Goal: Use online tool/utility: Utilize a website feature to perform a specific function

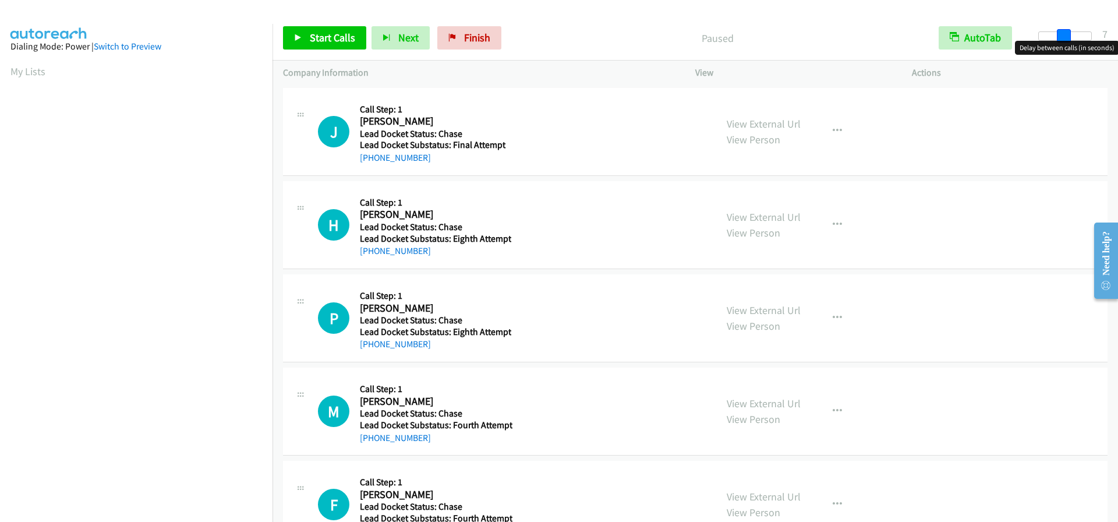
drag, startPoint x: 1038, startPoint y: 38, endPoint x: 1064, endPoint y: 38, distance: 25.6
click at [1064, 38] on span at bounding box center [1064, 36] width 14 height 14
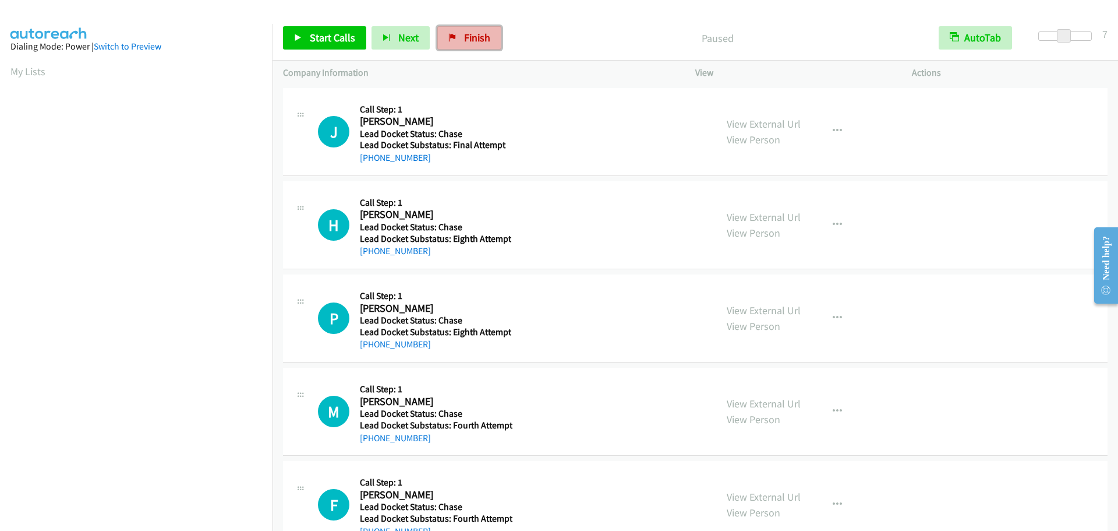
click at [488, 41] on link "Finish" at bounding box center [469, 37] width 64 height 23
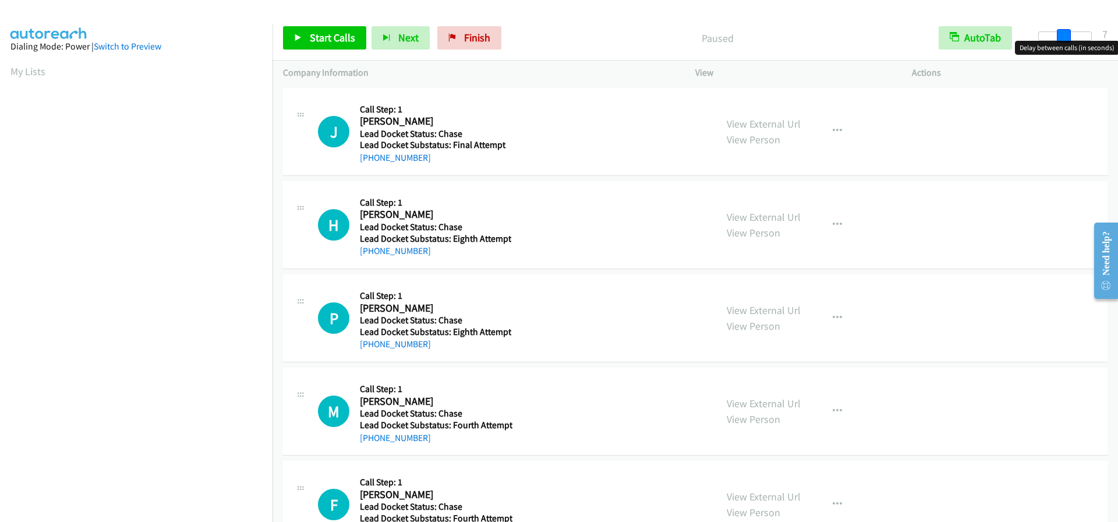
drag, startPoint x: 1045, startPoint y: 36, endPoint x: 1069, endPoint y: 40, distance: 24.9
click at [1069, 40] on span at bounding box center [1064, 36] width 14 height 14
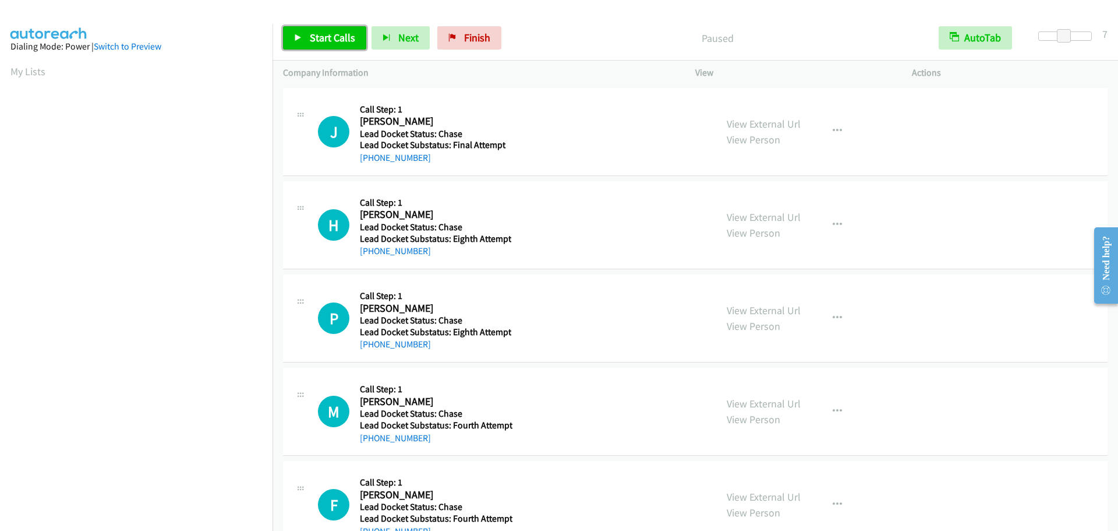
click at [310, 36] on span "Start Calls" at bounding box center [332, 37] width 45 height 13
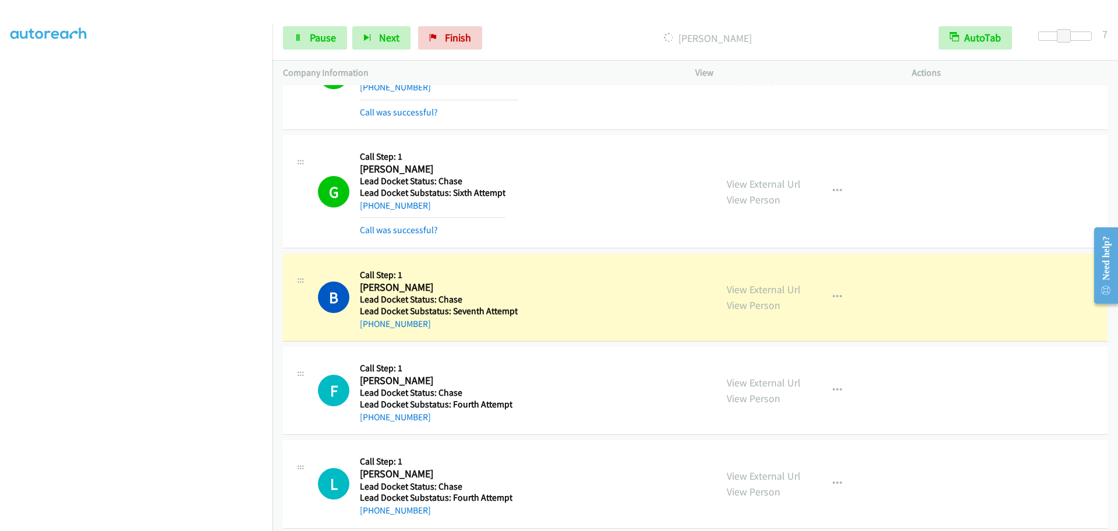
scroll to position [2124, 0]
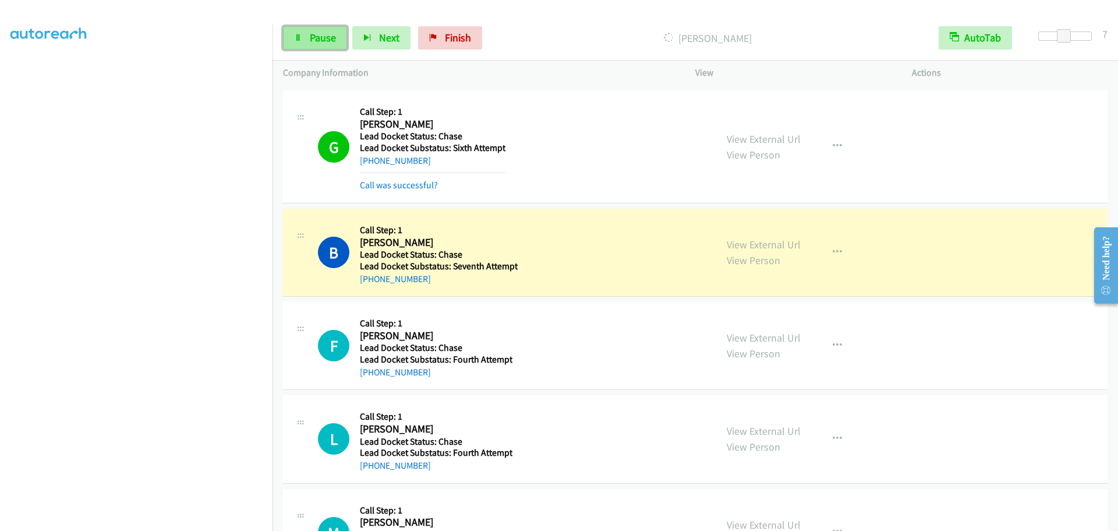
click at [313, 37] on span "Pause" at bounding box center [323, 37] width 26 height 13
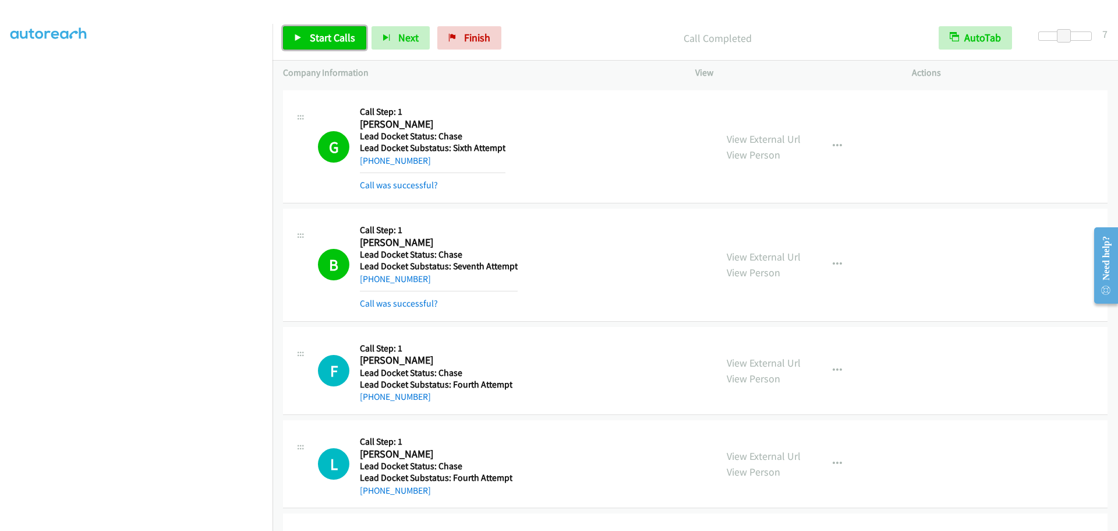
click at [331, 47] on link "Start Calls" at bounding box center [324, 37] width 83 height 23
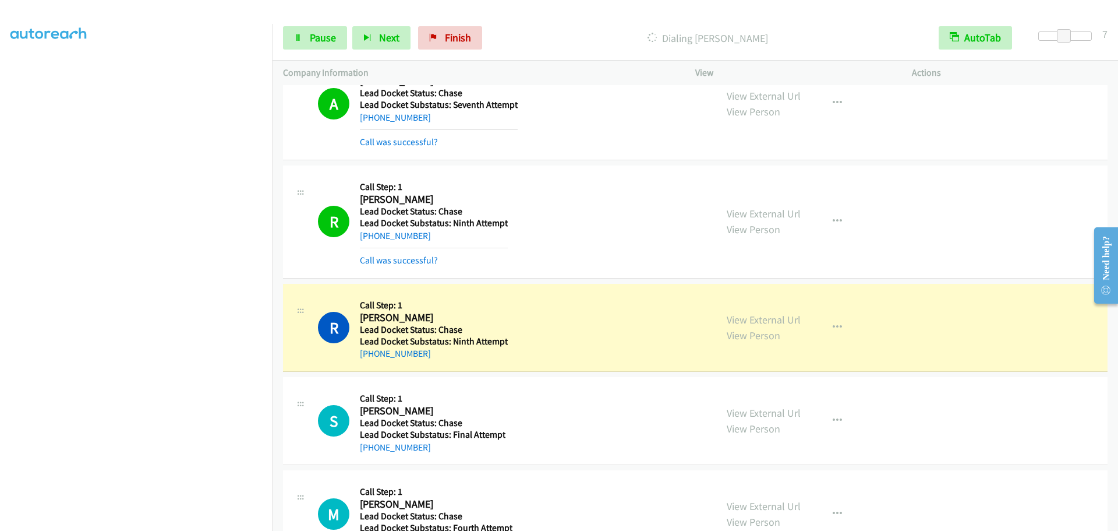
scroll to position [2808, 0]
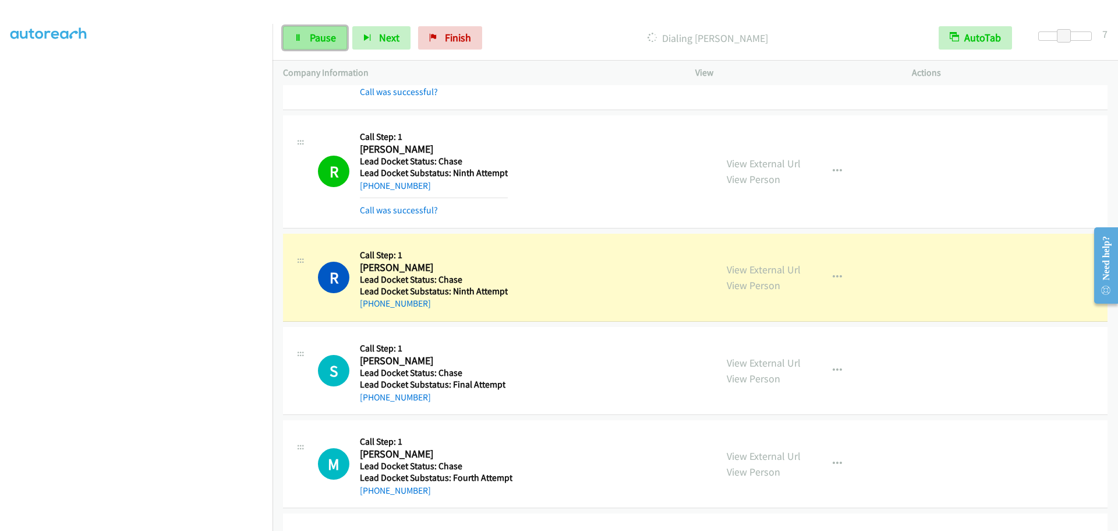
click at [296, 32] on link "Pause" at bounding box center [315, 37] width 64 height 23
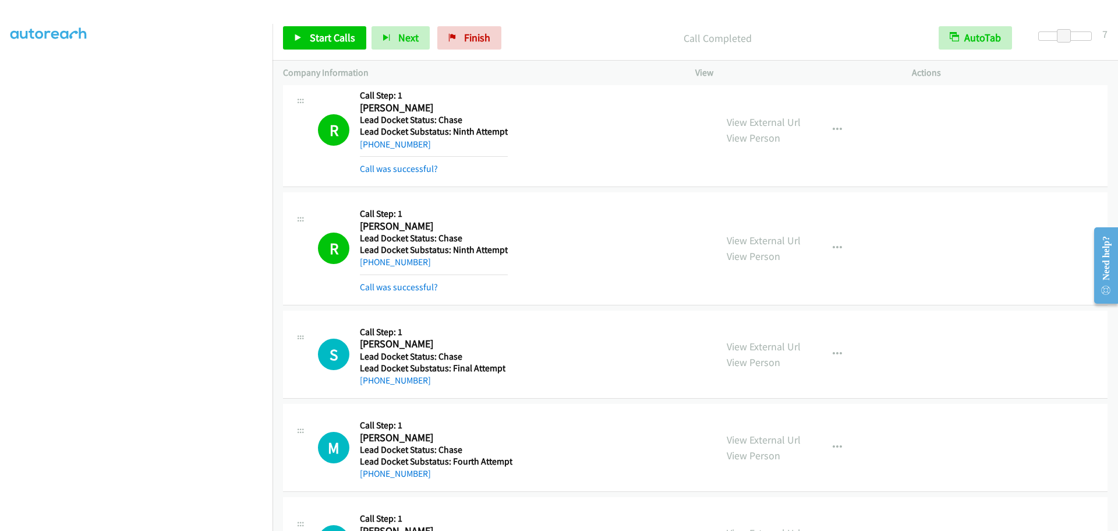
scroll to position [2920, 0]
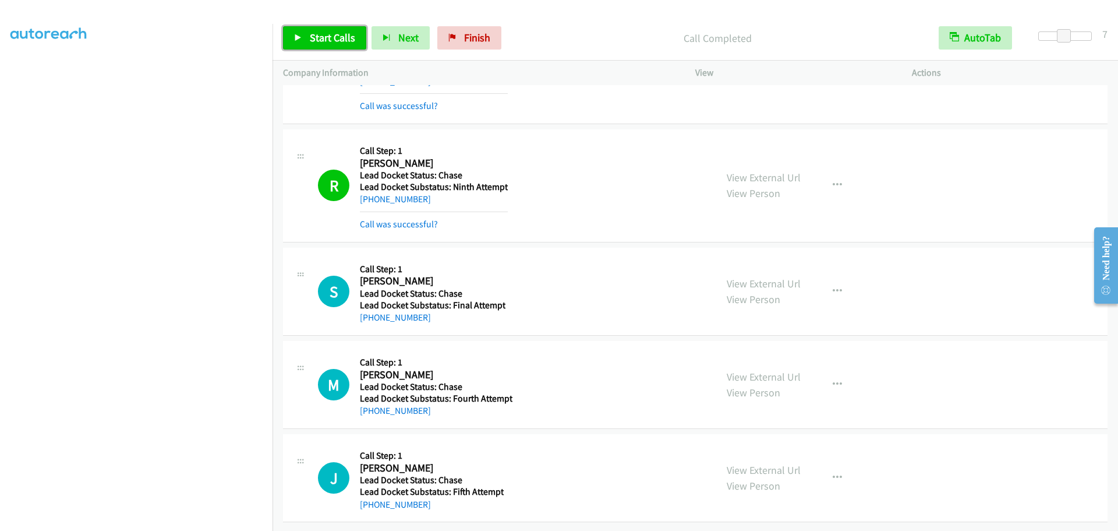
click at [340, 47] on link "Start Calls" at bounding box center [324, 37] width 83 height 23
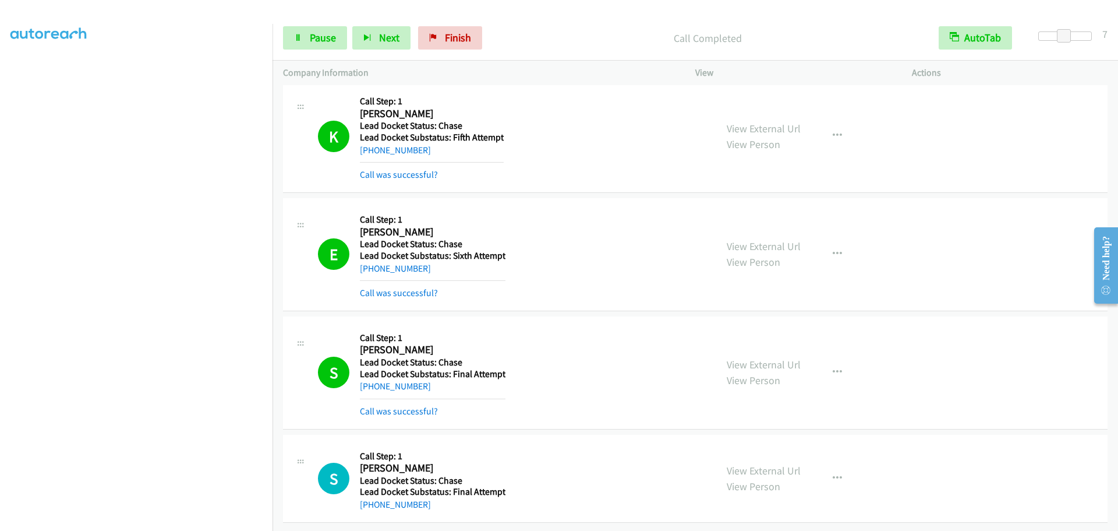
scroll to position [4033, 0]
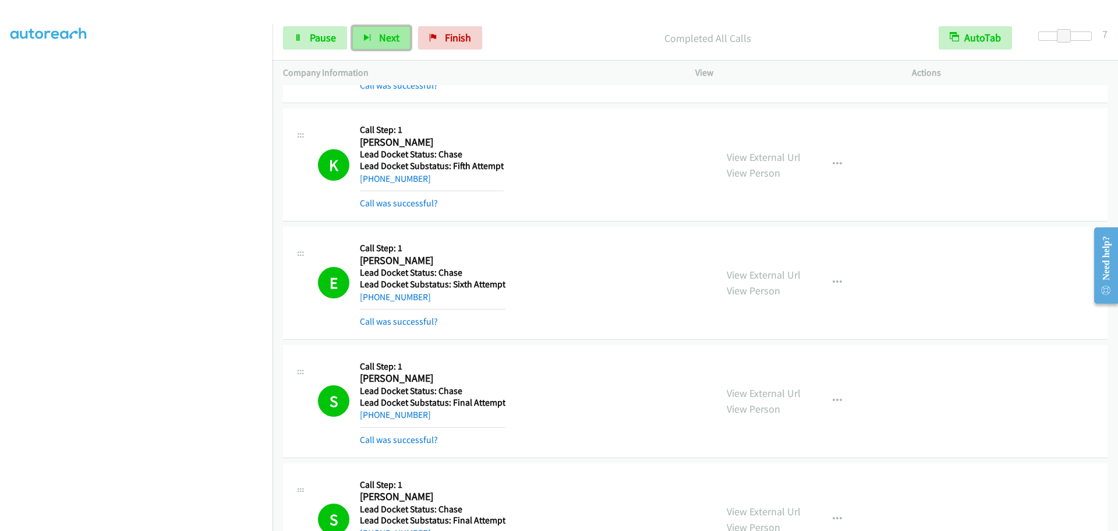
click at [370, 36] on icon "button" at bounding box center [367, 38] width 8 height 8
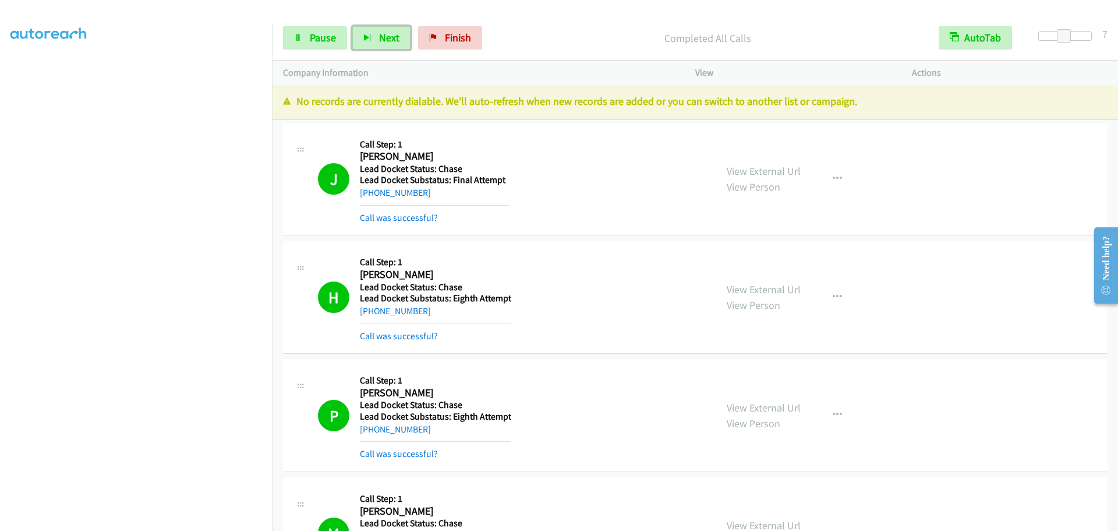
scroll to position [0, 0]
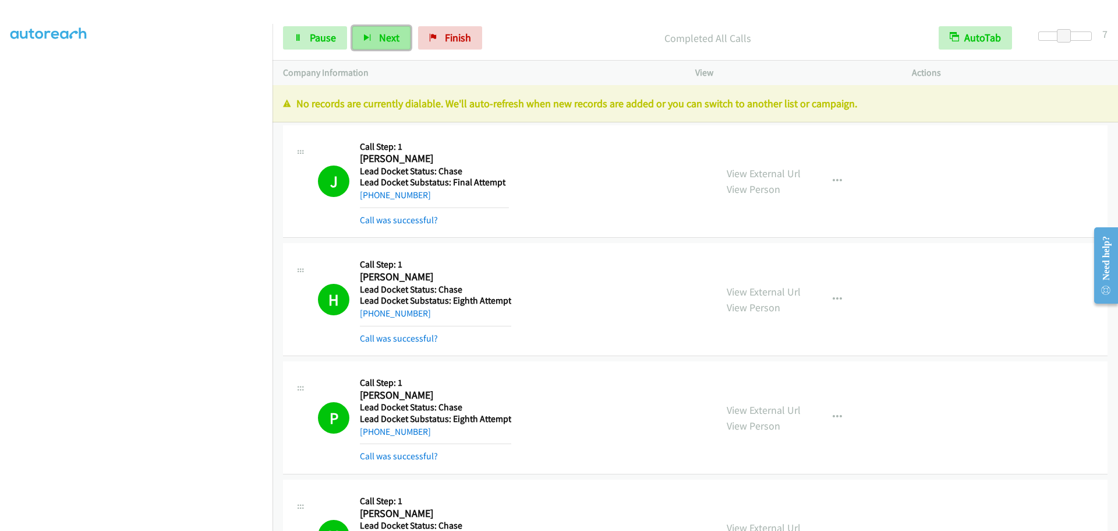
click at [397, 41] on span "Next" at bounding box center [389, 37] width 20 height 13
click at [442, 44] on link "Finish" at bounding box center [450, 37] width 64 height 23
